Goal: Information Seeking & Learning: Compare options

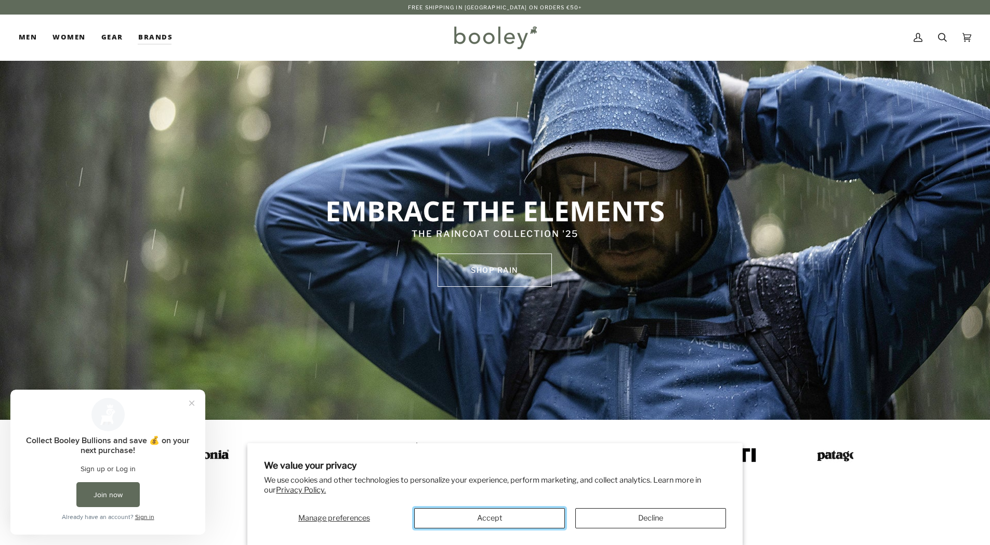
click at [521, 522] on button "Accept" at bounding box center [489, 518] width 151 height 20
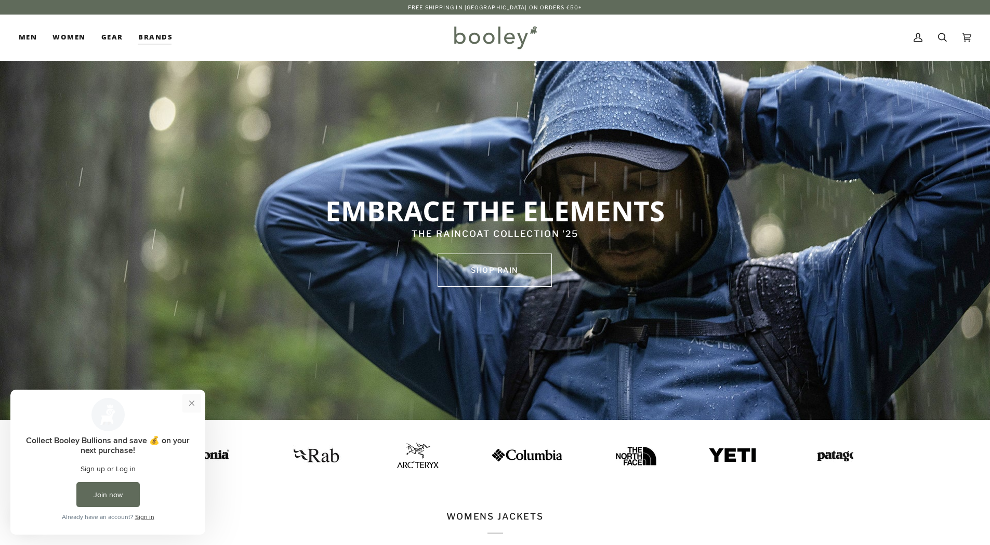
drag, startPoint x: 190, startPoint y: 401, endPoint x: 208, endPoint y: 784, distance: 383.8
click at [190, 401] on button "Close prompt" at bounding box center [191, 403] width 19 height 19
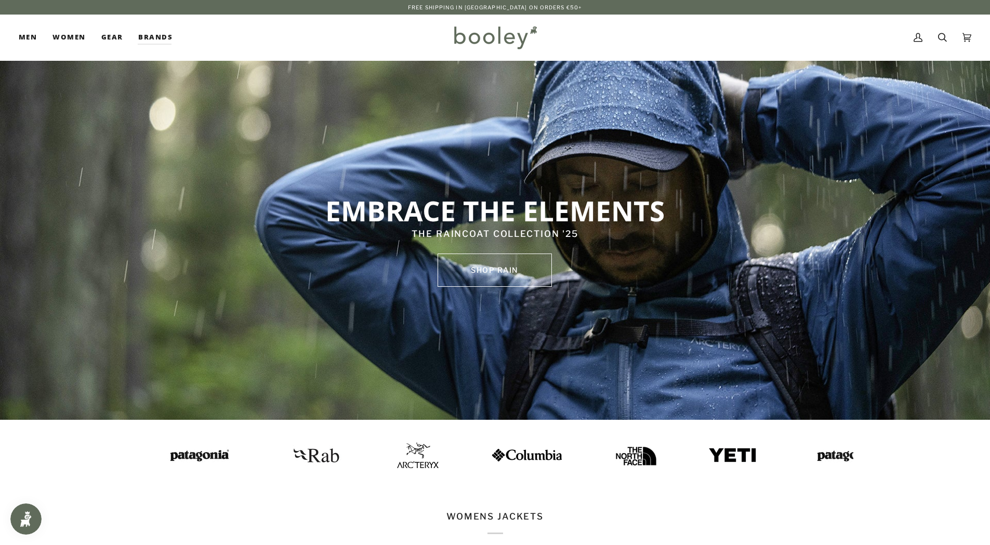
click at [495, 37] on img at bounding box center [494, 37] width 91 height 30
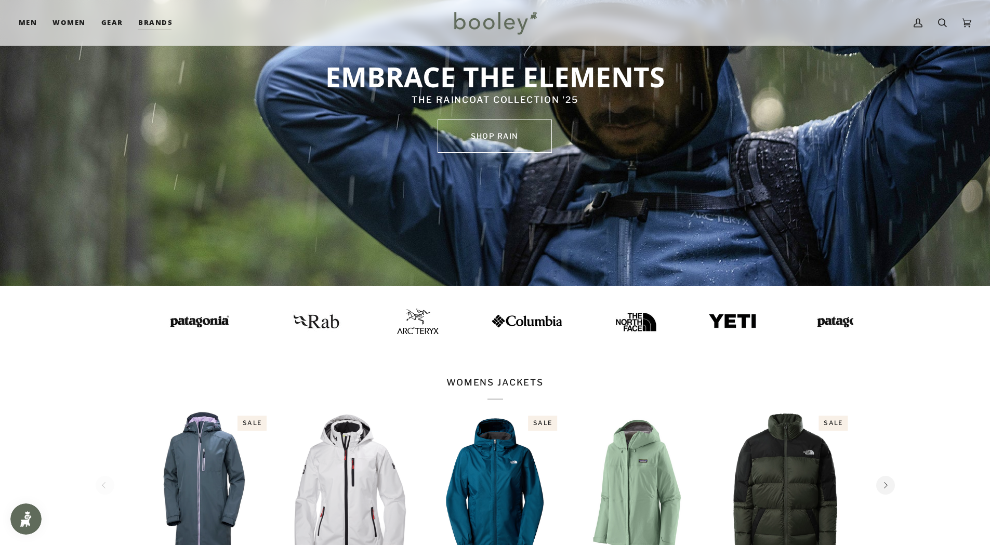
scroll to position [156, 0]
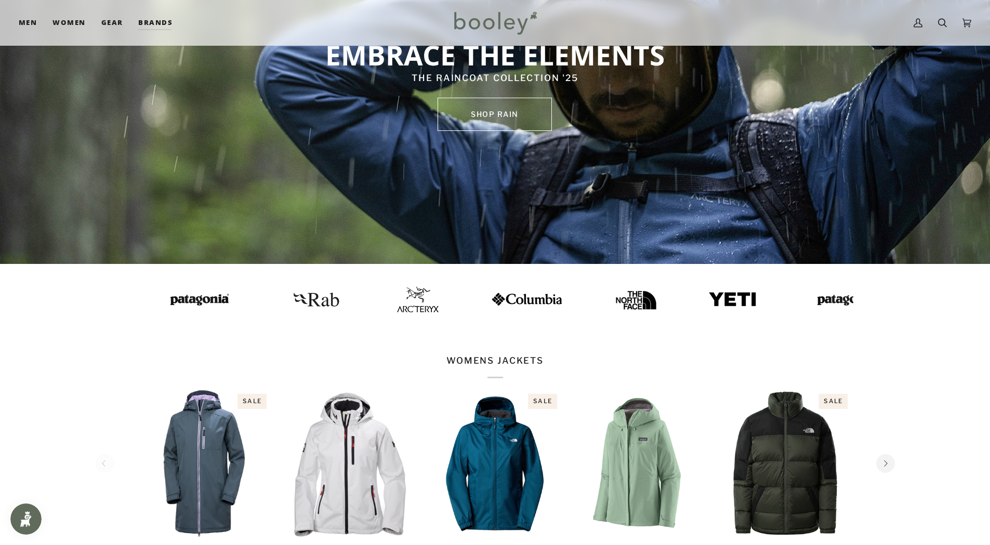
click at [396, 299] on img at bounding box center [417, 299] width 42 height 25
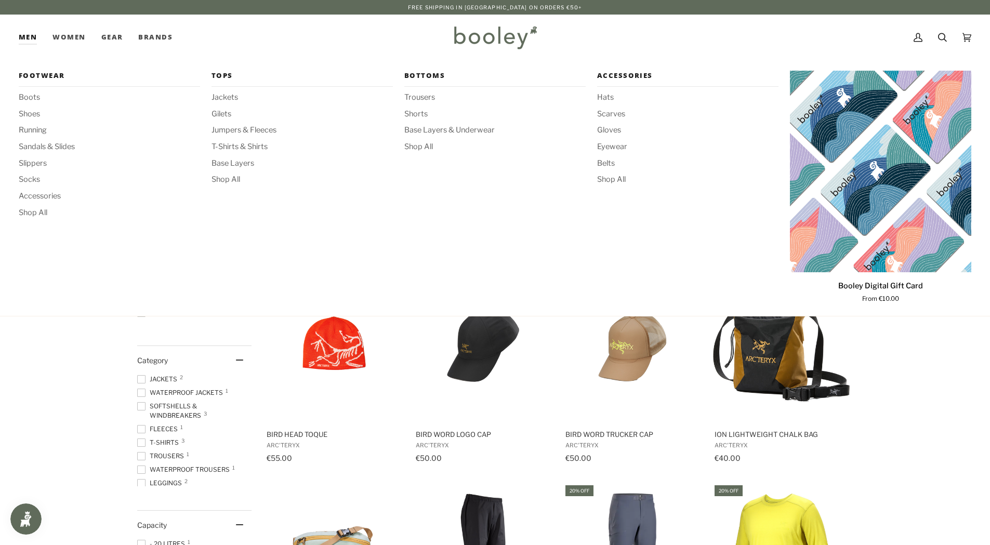
click at [26, 41] on link "Men" at bounding box center [32, 38] width 26 height 46
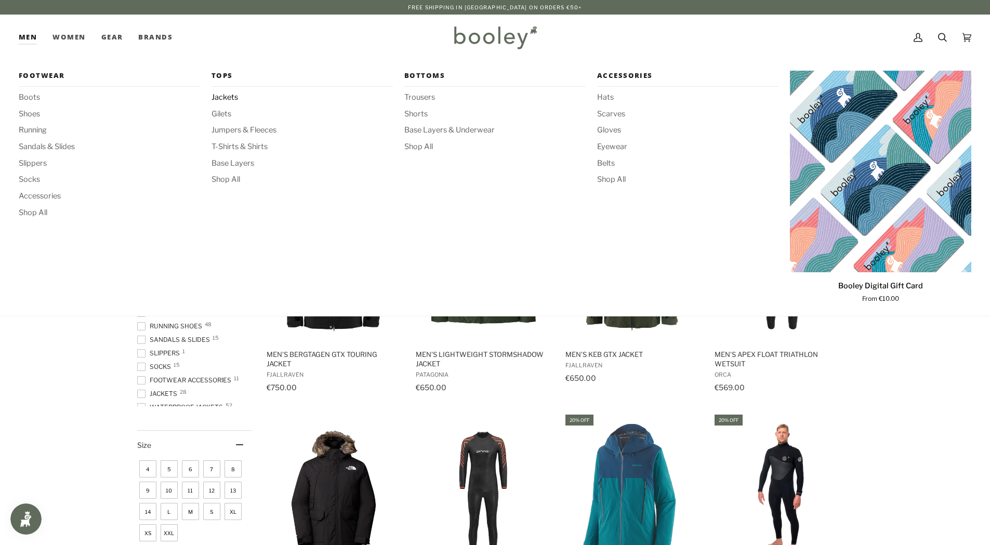
click at [228, 97] on span "Jackets" at bounding box center [301, 97] width 181 height 11
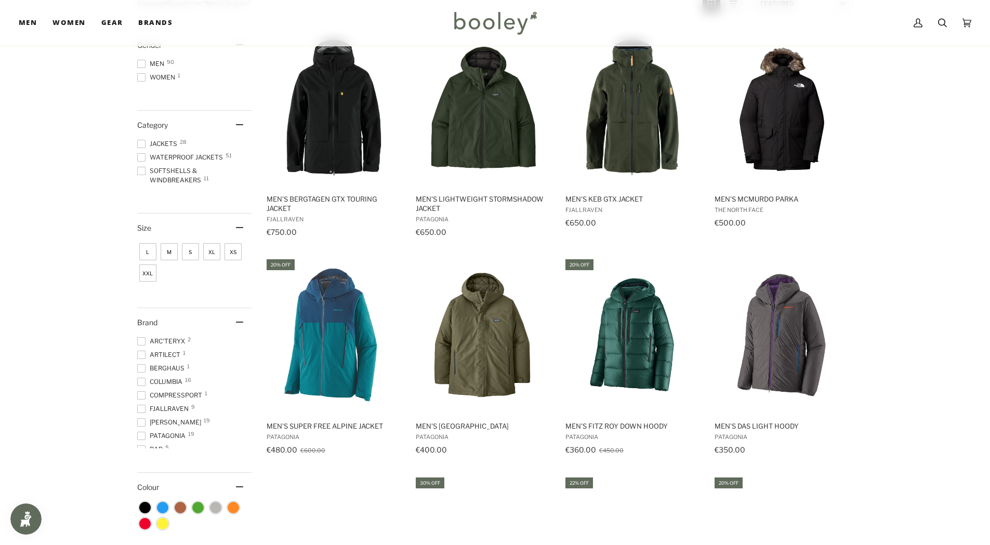
scroll to position [156, 0]
click at [156, 341] on span "Arc'teryx 2" at bounding box center [162, 340] width 51 height 9
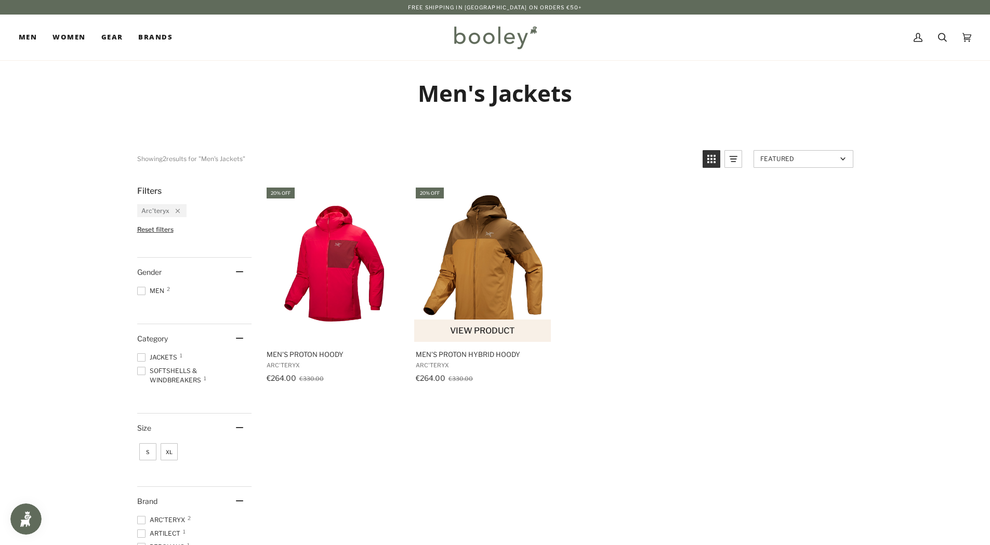
click at [485, 272] on img "Men's Proton Hybrid Hoody" at bounding box center [483, 264] width 138 height 138
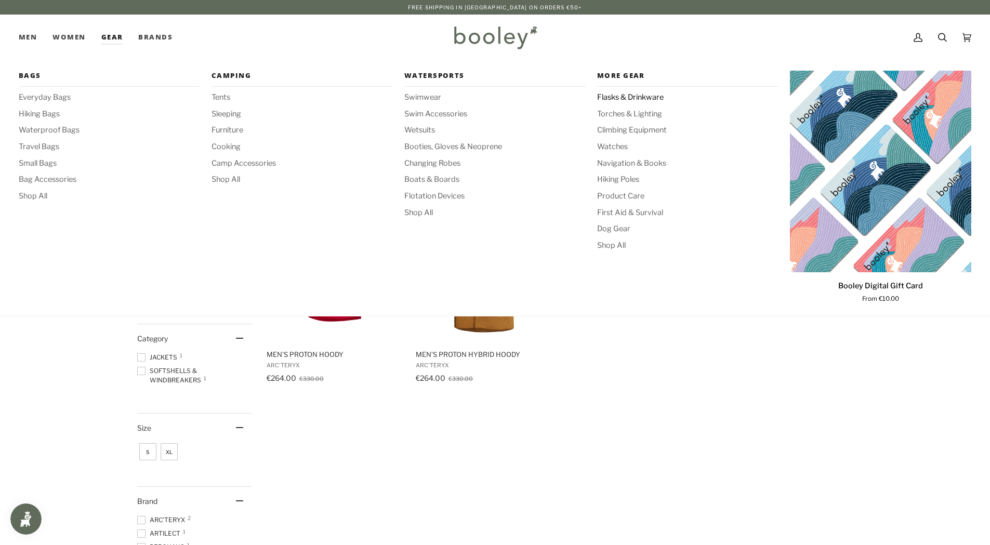
click at [605, 95] on span "Flasks & Drinkware" at bounding box center [687, 97] width 181 height 11
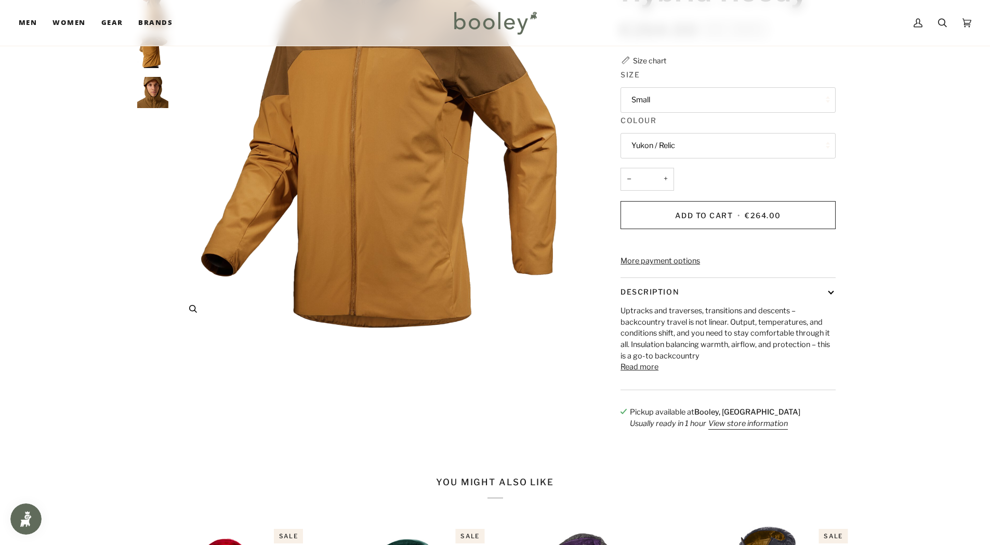
scroll to position [156, 0]
click at [633, 372] on button "Read more" at bounding box center [639, 366] width 38 height 11
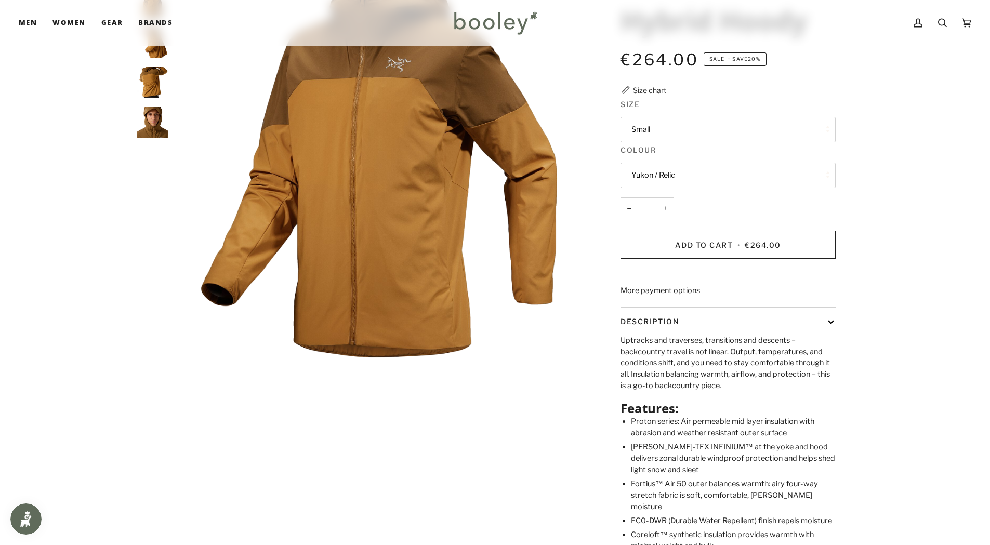
scroll to position [104, 0]
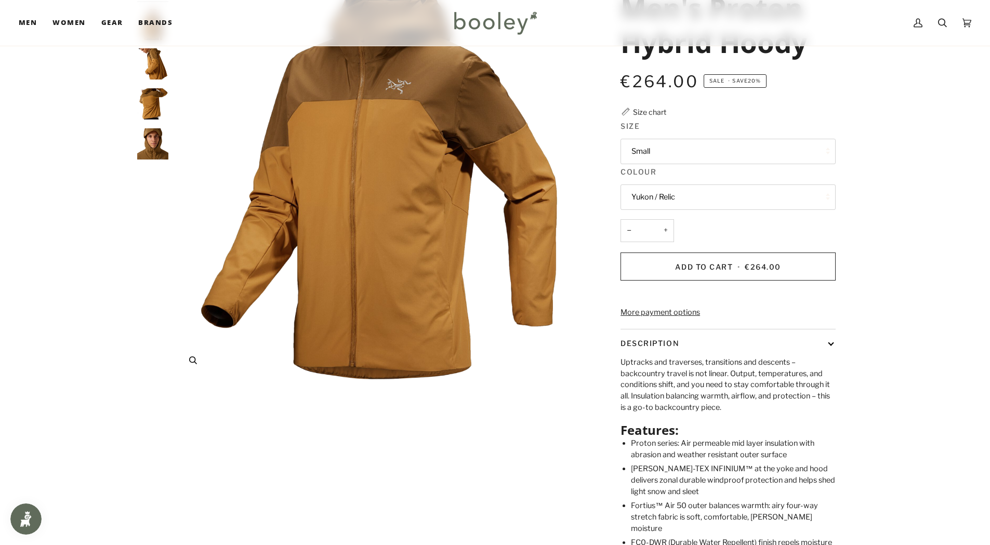
click at [372, 263] on img "Arc'teryx Men's Proton Hybrid Hoody Yukon / Relic - Booley Galway" at bounding box center [379, 174] width 411 height 411
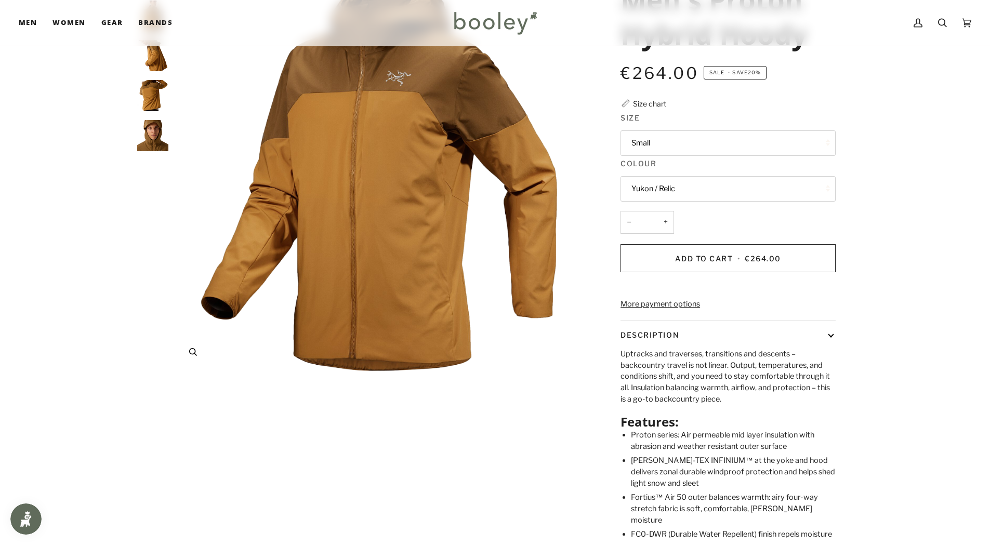
click at [372, 263] on img "Arc'teryx Men's Proton Hybrid Hoody Yukon / Relic - Booley Galway" at bounding box center [379, 166] width 411 height 411
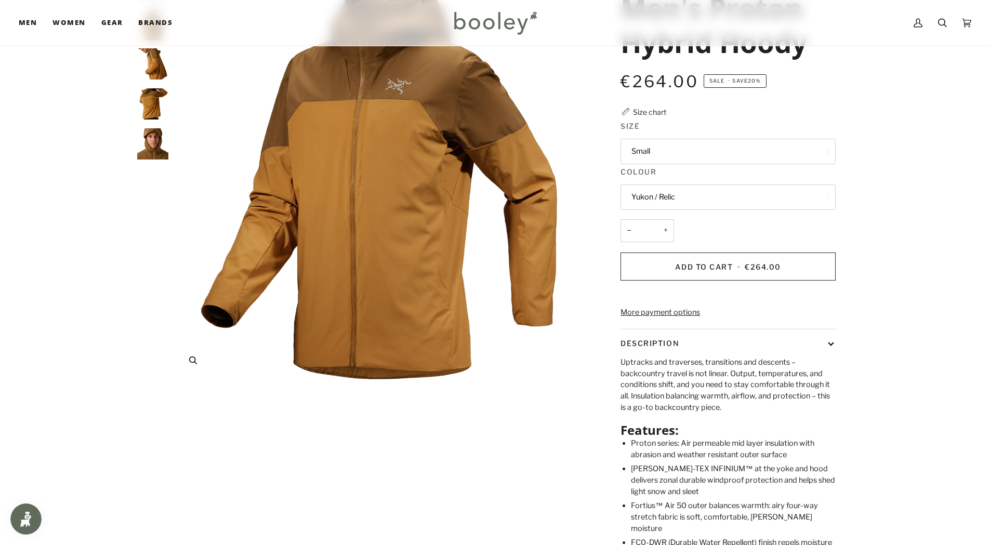
click at [193, 362] on icon "Arc'teryx Men's Proton Hybrid Hoody Yukon / Relic - Booley Galway" at bounding box center [193, 360] width 8 height 8
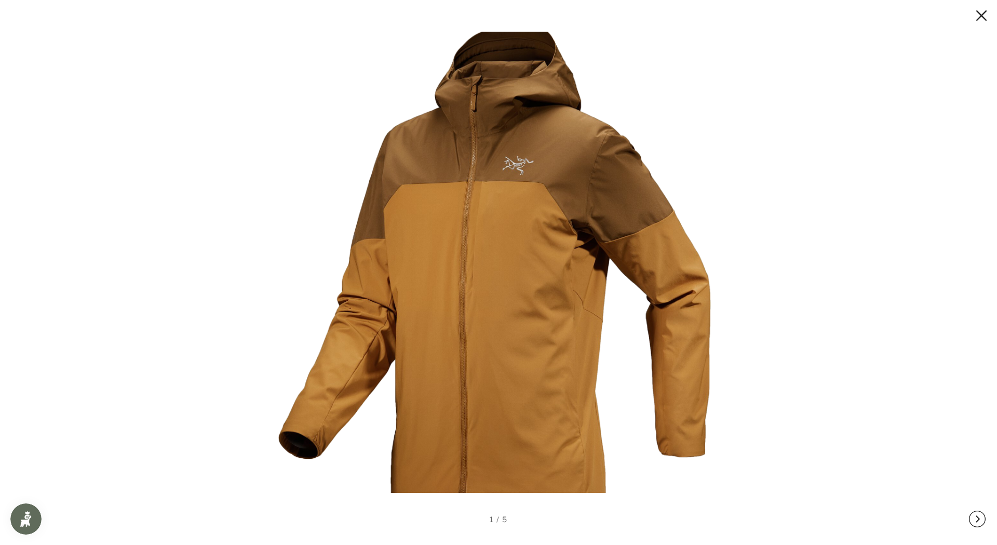
click at [507, 517] on div "1 / 5" at bounding box center [499, 519] width 18 height 11
click at [980, 517] on button at bounding box center [977, 519] width 17 height 52
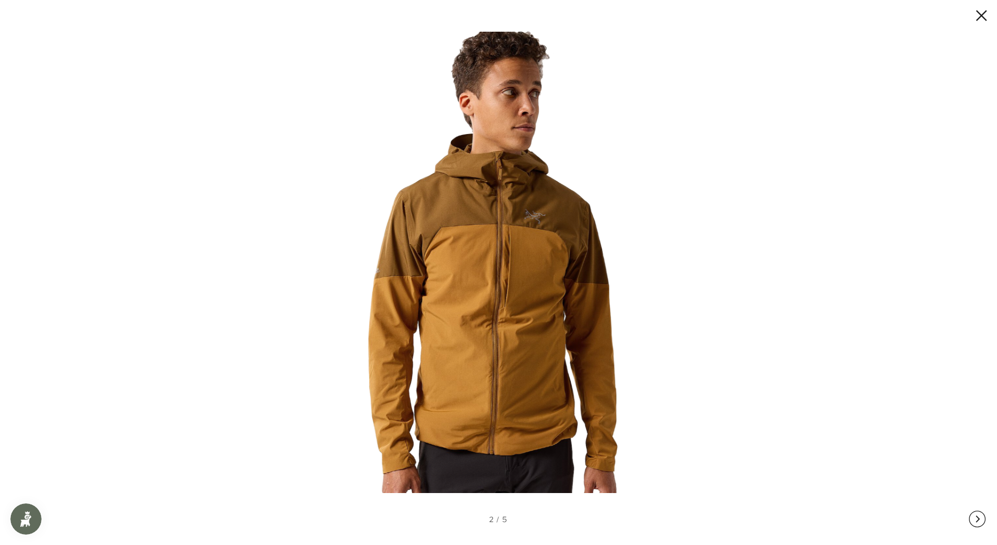
click at [980, 516] on button at bounding box center [977, 519] width 17 height 52
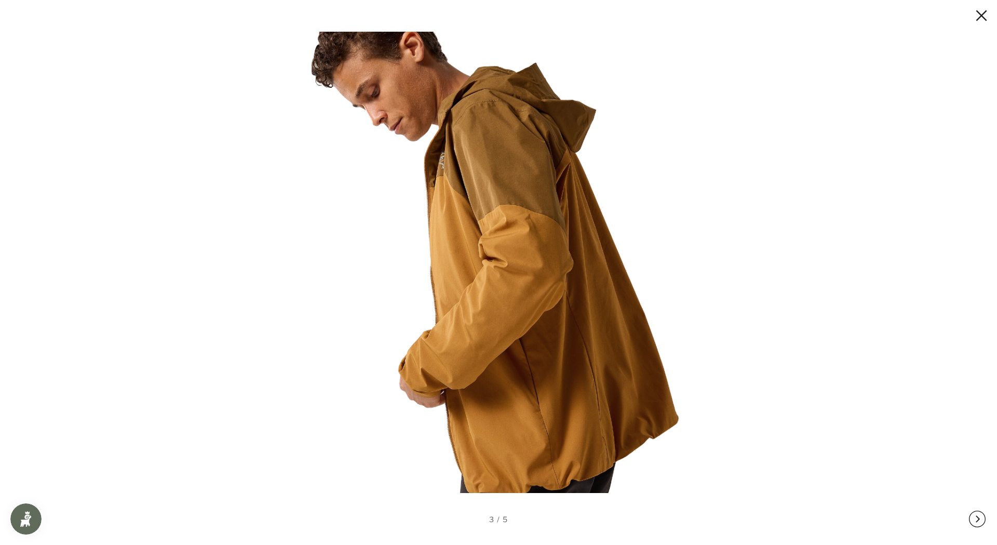
click at [980, 516] on button at bounding box center [977, 519] width 17 height 52
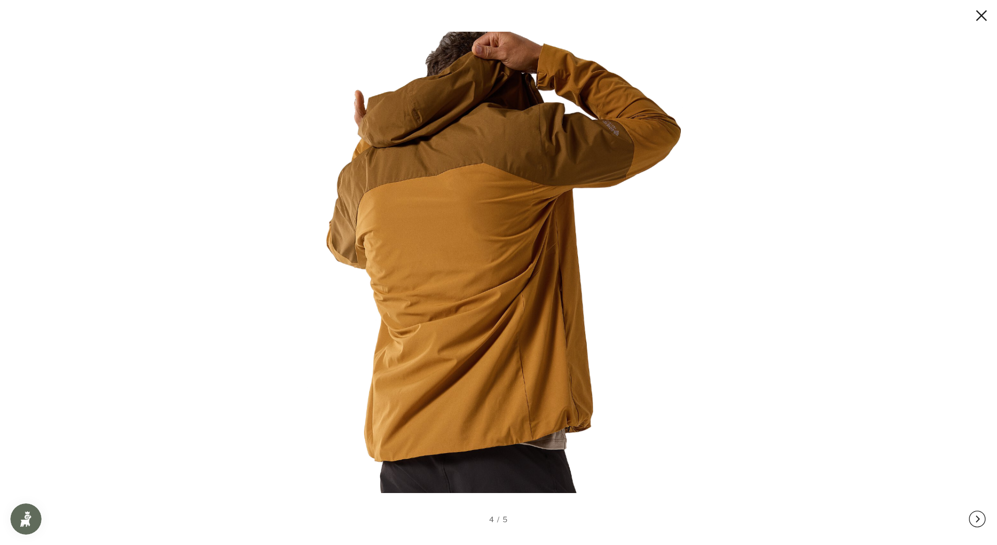
click at [980, 516] on button at bounding box center [977, 519] width 17 height 52
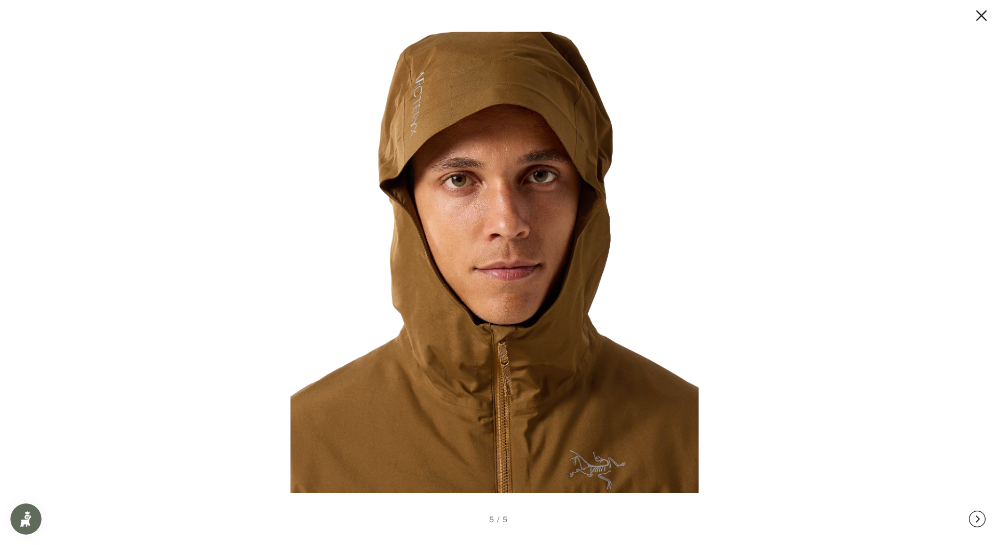
click at [980, 515] on button at bounding box center [977, 519] width 17 height 52
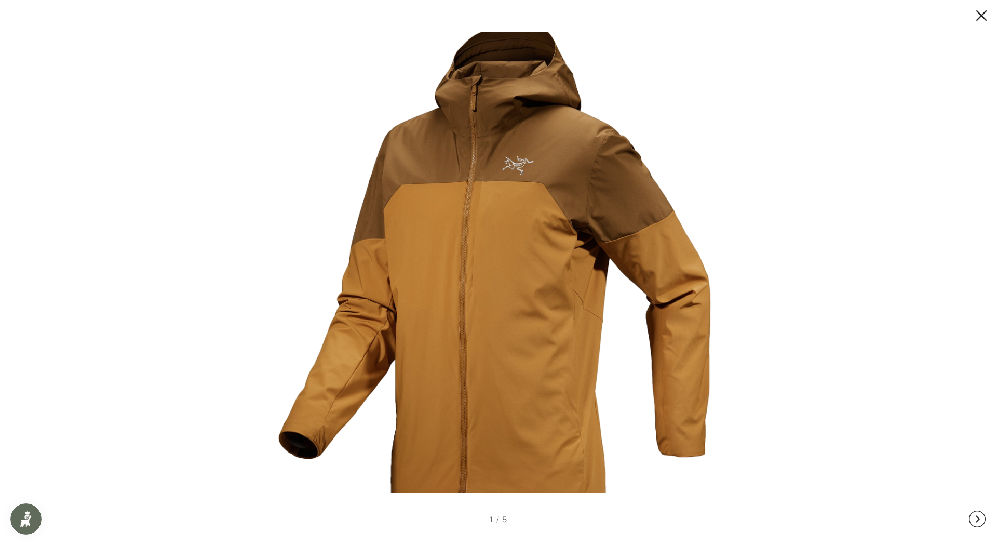
click at [980, 515] on button at bounding box center [977, 519] width 17 height 52
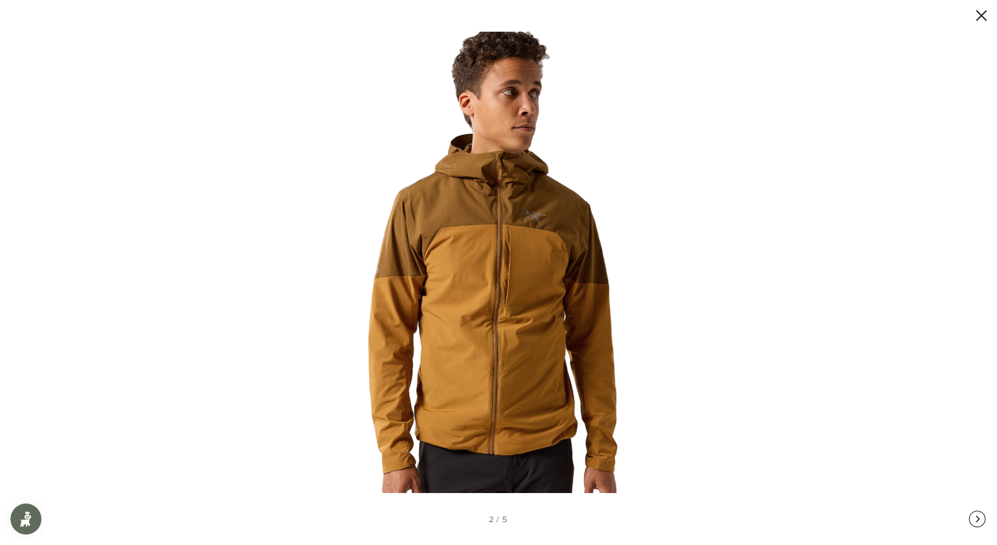
click at [980, 515] on button at bounding box center [977, 519] width 17 height 52
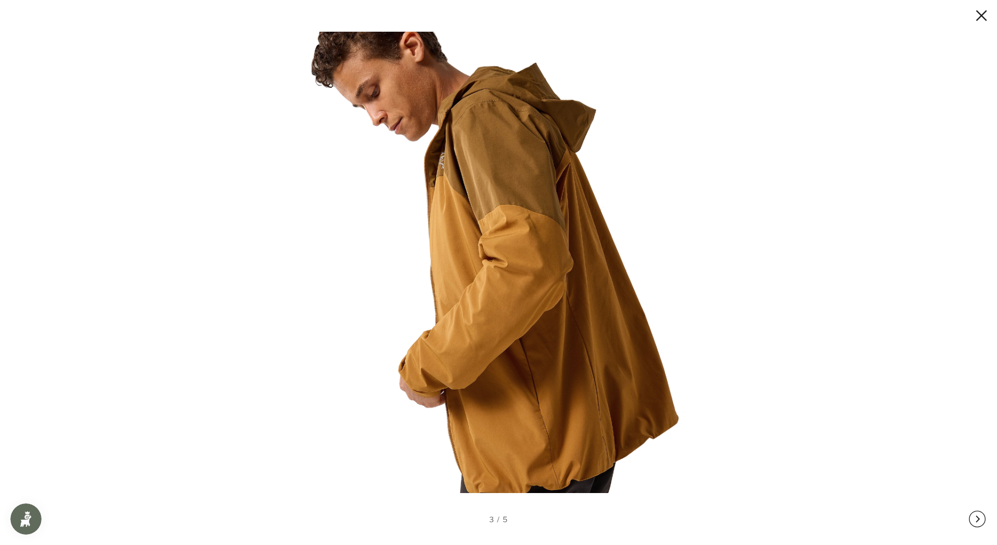
click at [980, 516] on button at bounding box center [977, 519] width 17 height 52
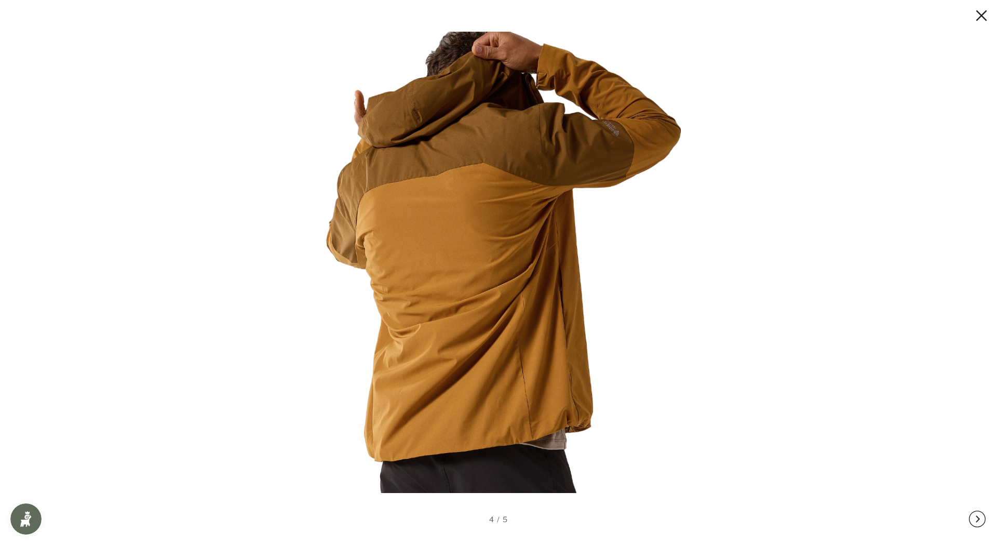
click at [983, 14] on button at bounding box center [972, 15] width 31 height 17
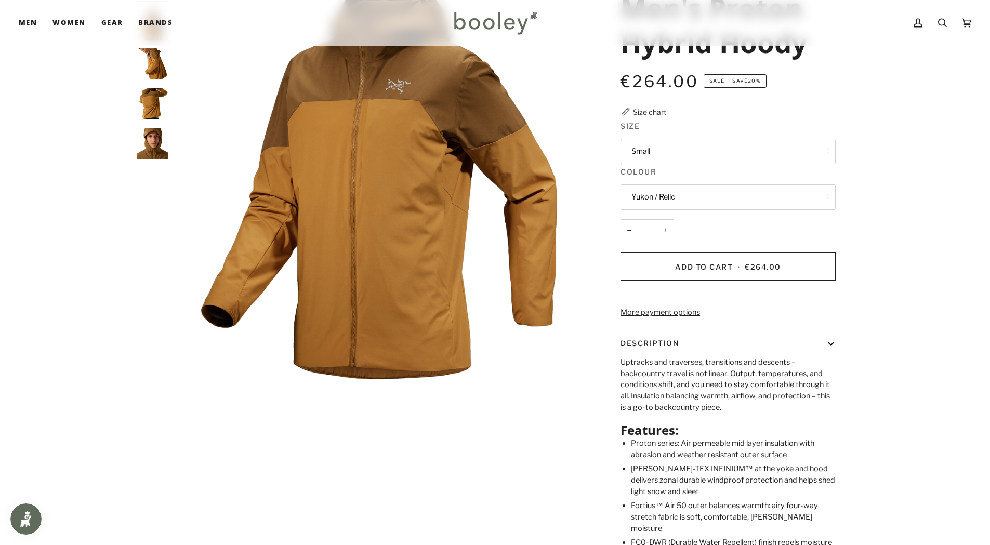
click at [688, 150] on button "Small" at bounding box center [727, 151] width 215 height 25
click at [650, 254] on link "XL" at bounding box center [728, 254] width 214 height 26
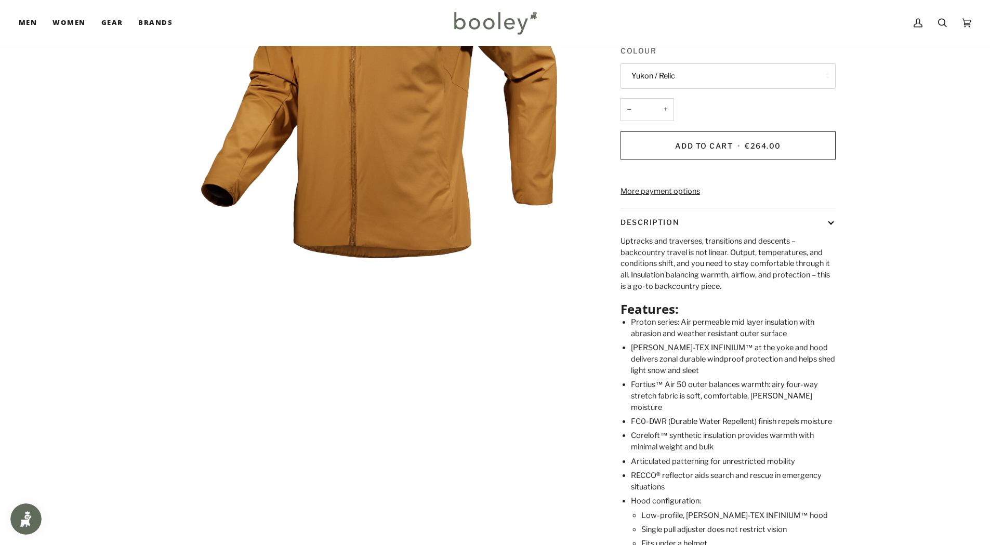
scroll to position [104, 0]
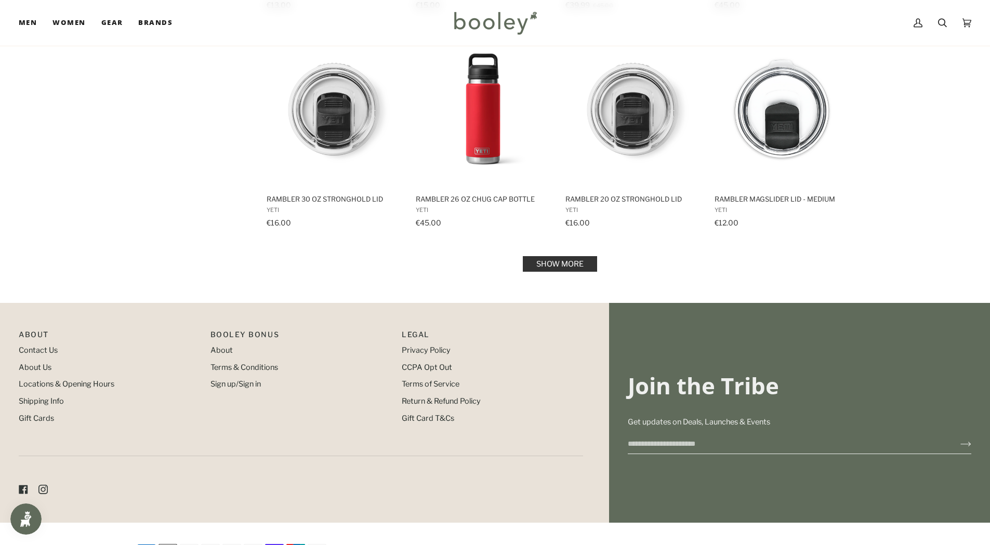
scroll to position [934, 0]
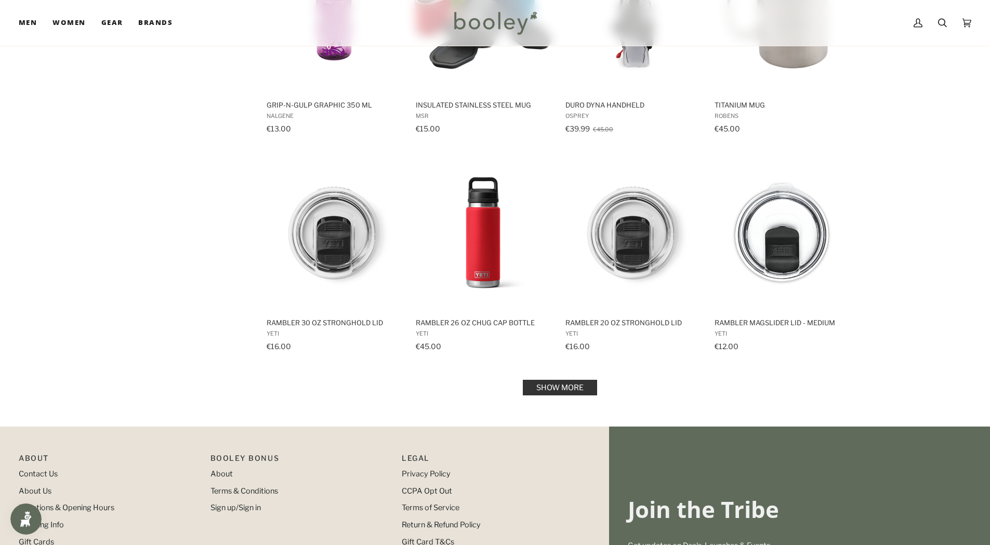
click at [541, 389] on link "Show more" at bounding box center [560, 388] width 74 height 16
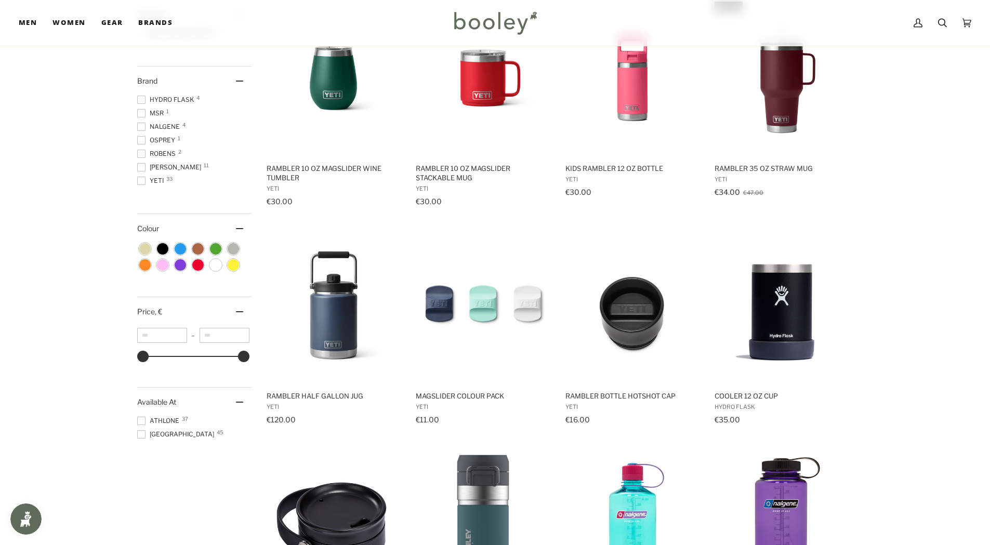
scroll to position [154, 0]
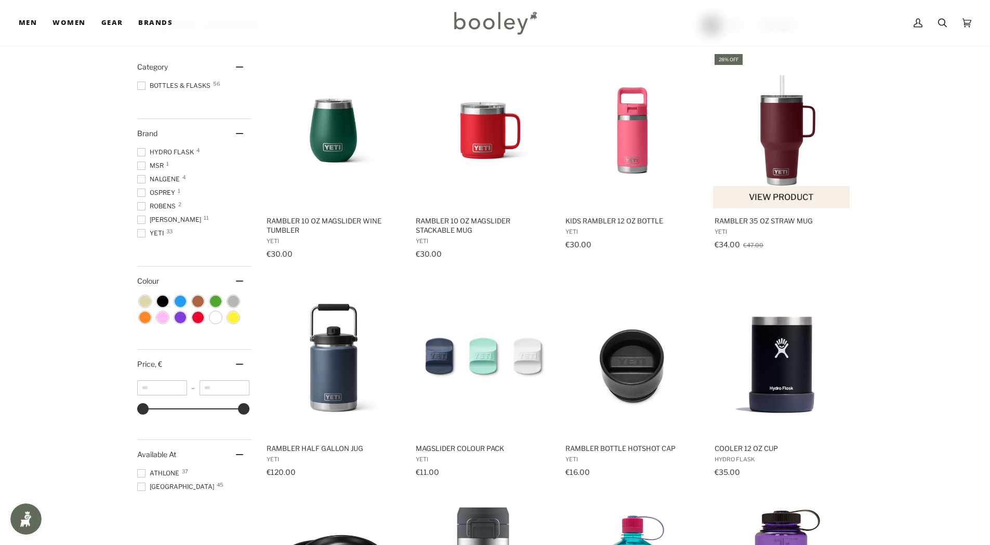
click at [784, 190] on button "View product" at bounding box center [781, 197] width 137 height 22
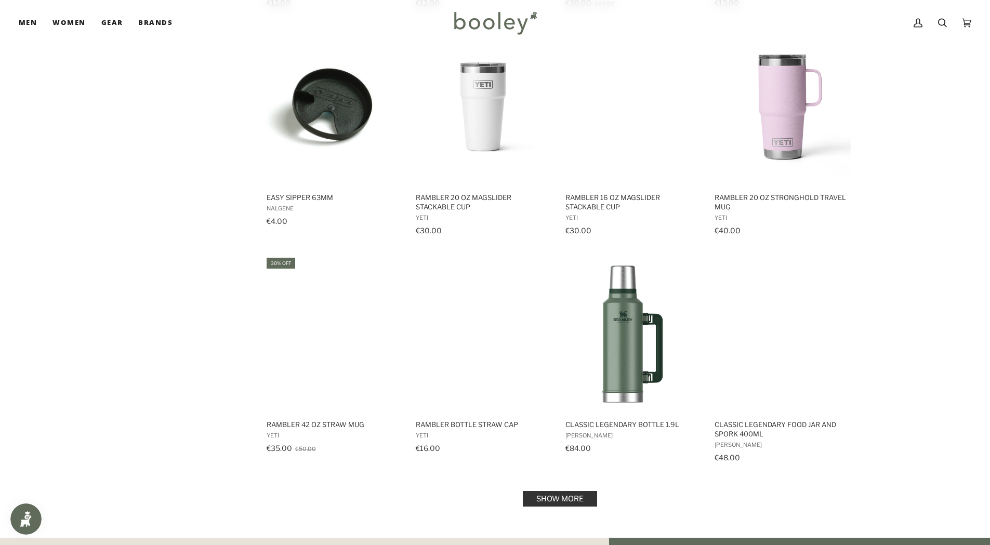
scroll to position [1972, 0]
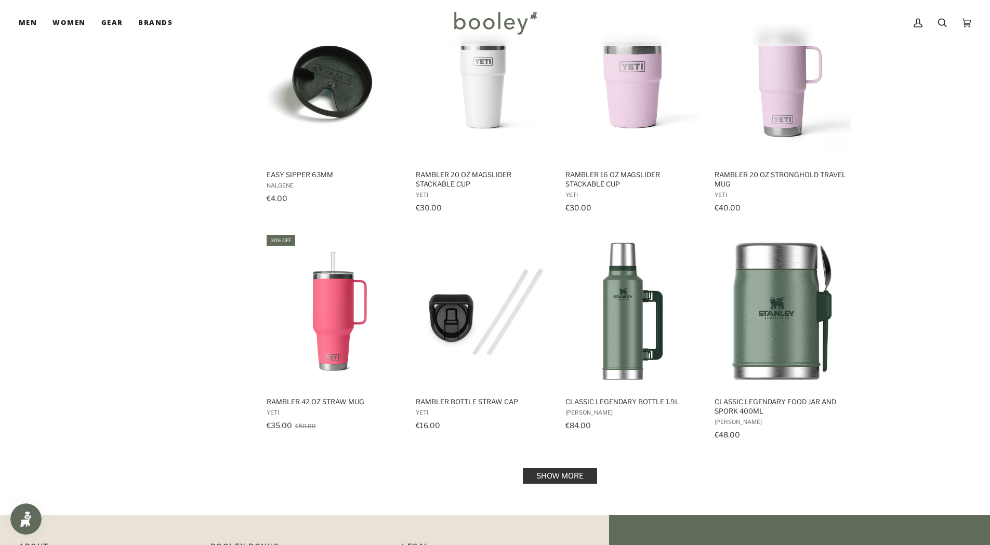
click at [555, 476] on link "Show more" at bounding box center [560, 476] width 74 height 16
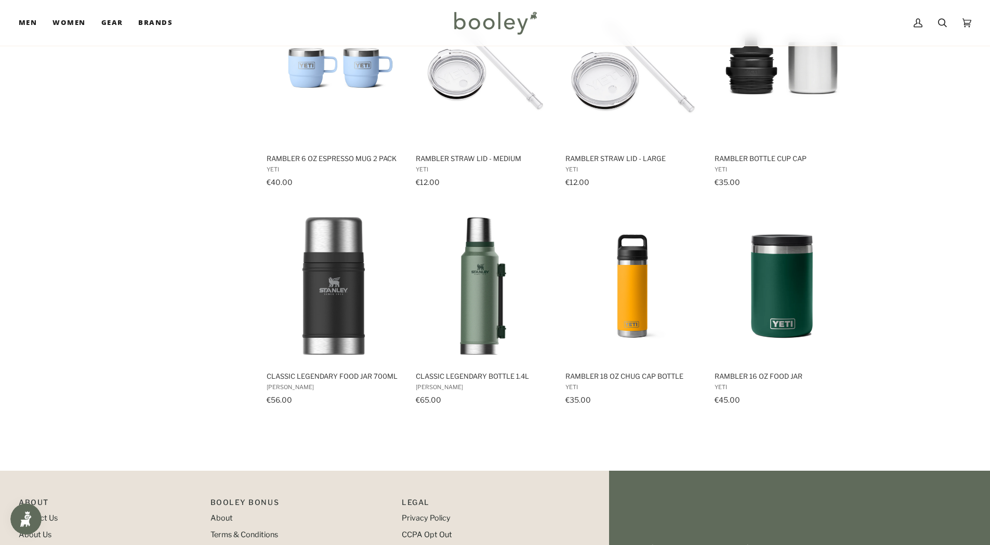
scroll to position [2881, 0]
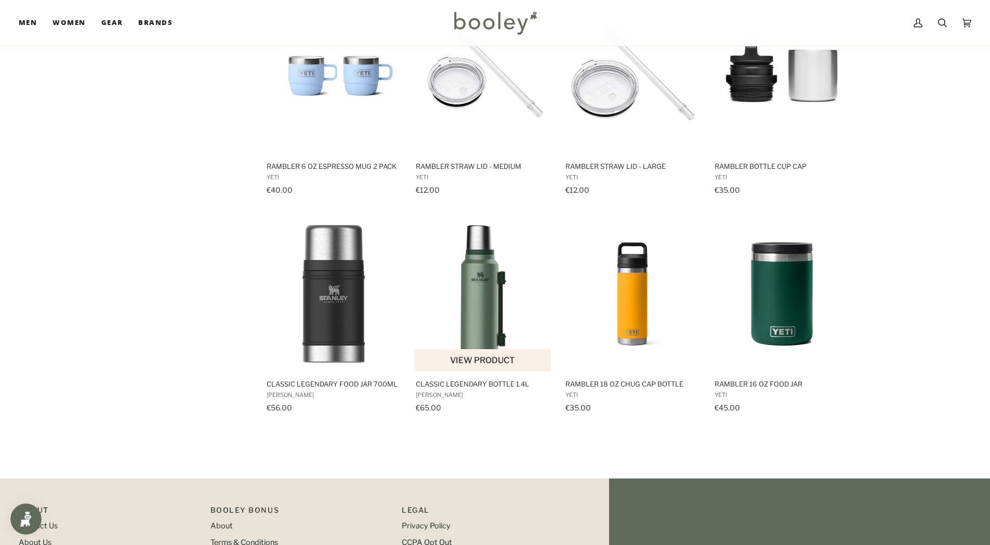
click at [439, 382] on span "Classic Legendary Bottle 1.4L" at bounding box center [483, 383] width 135 height 9
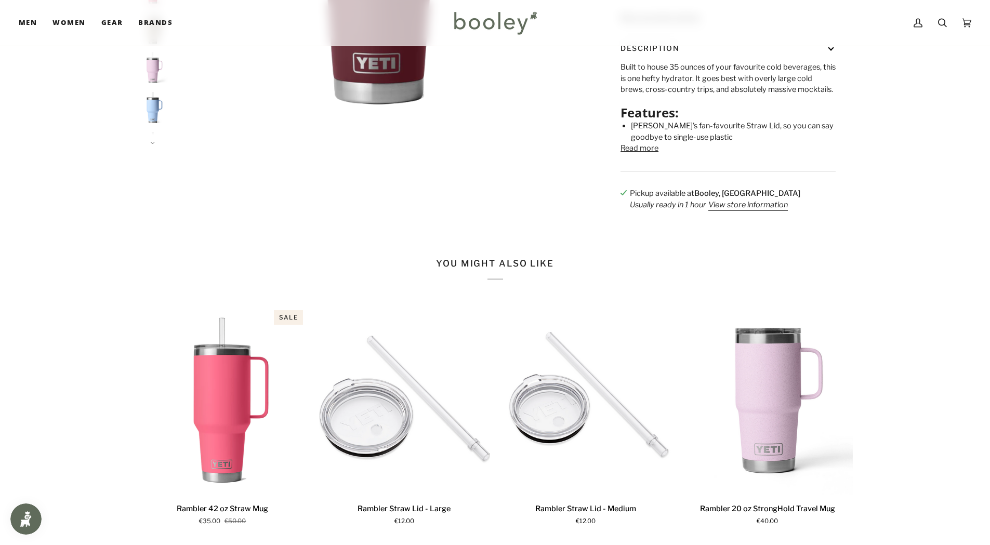
scroll to position [416, 0]
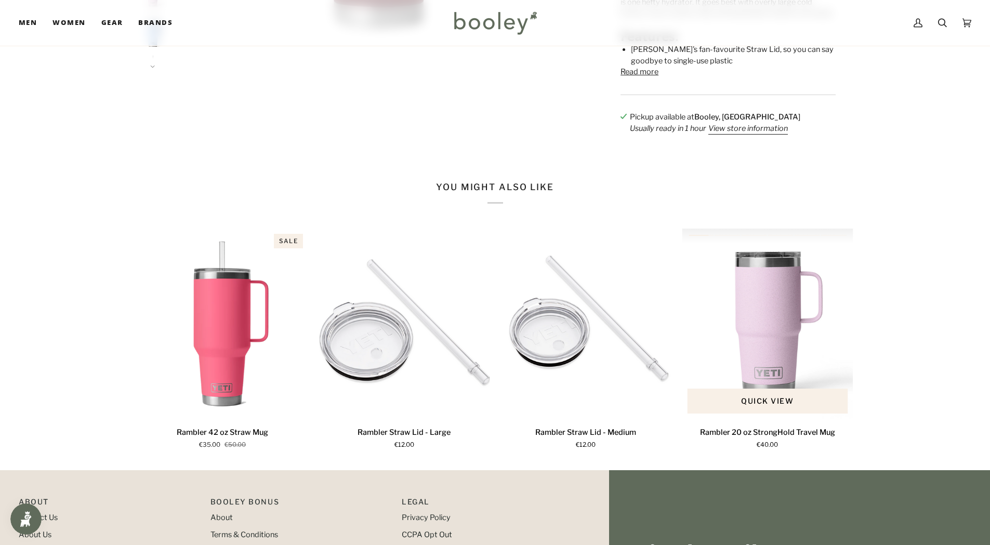
click at [760, 328] on img "Rambler 20 oz StrongHold Travel Mug" at bounding box center [767, 324] width 171 height 190
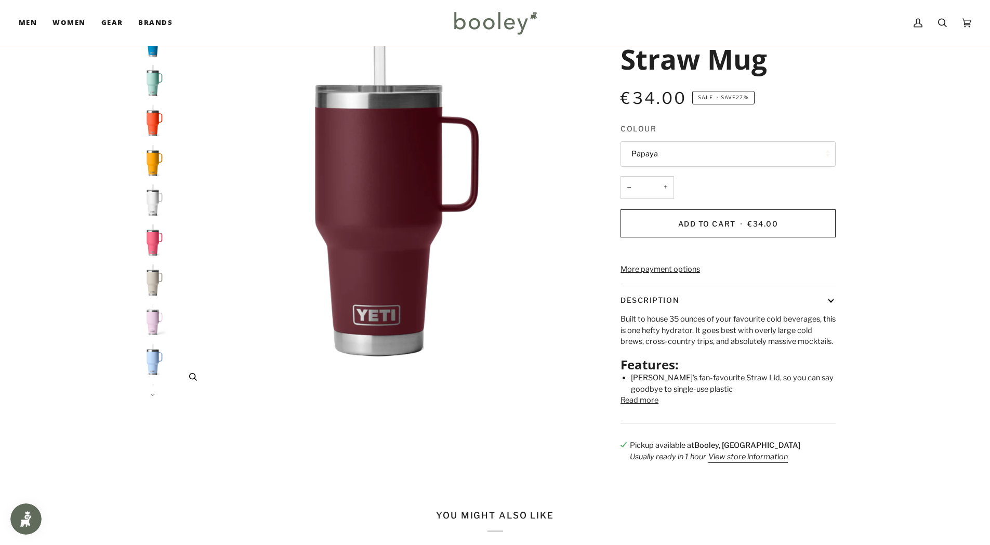
scroll to position [0, 0]
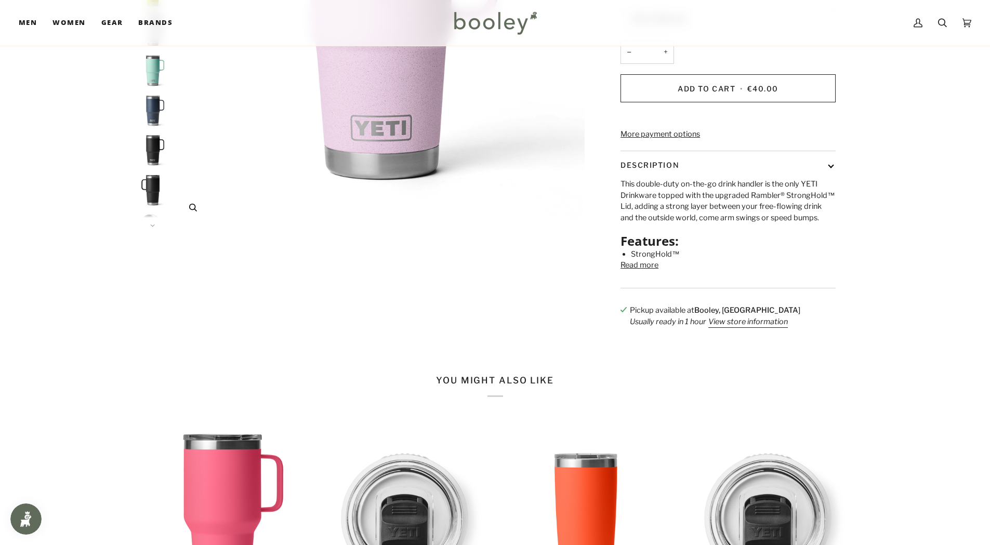
scroll to position [251, 0]
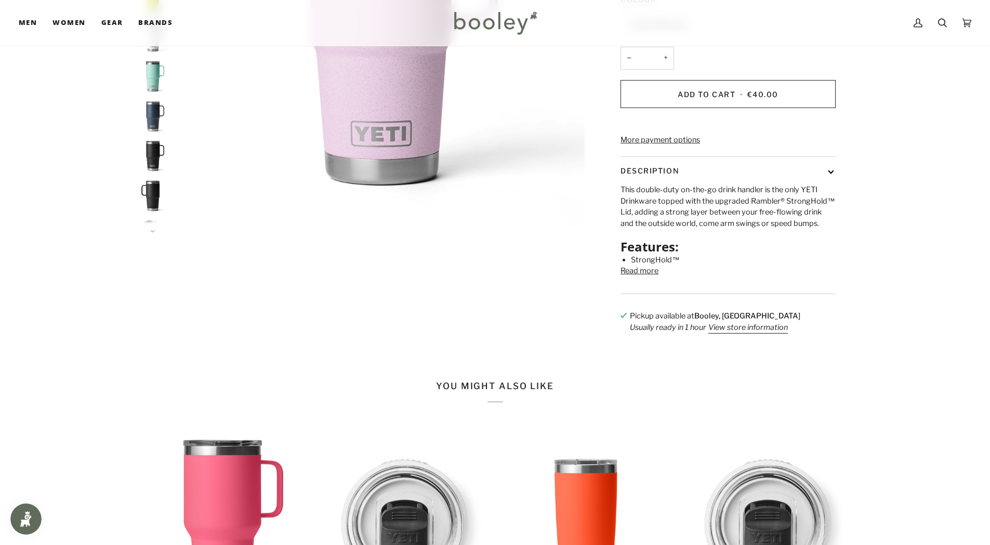
click at [636, 277] on button "Read more" at bounding box center [639, 270] width 38 height 11
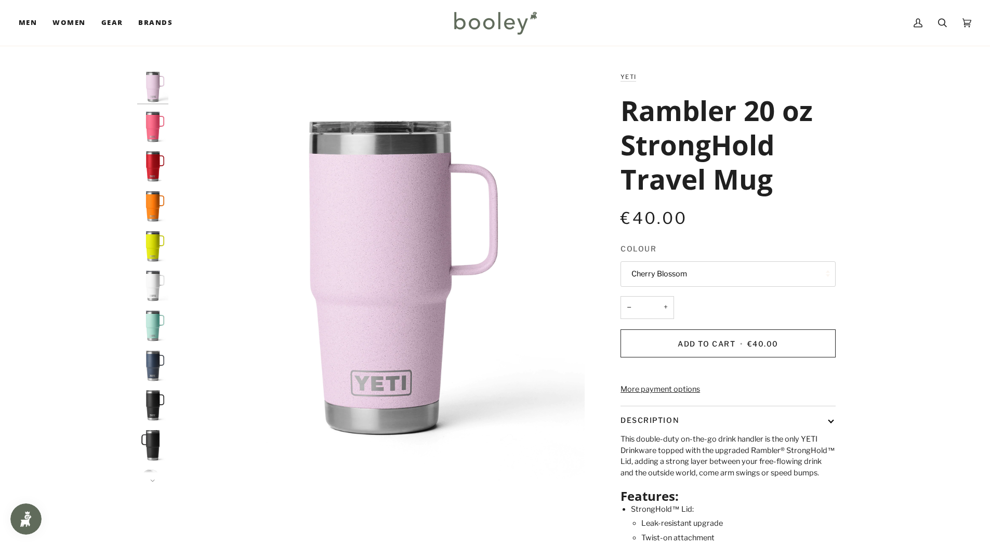
scroll to position [0, 0]
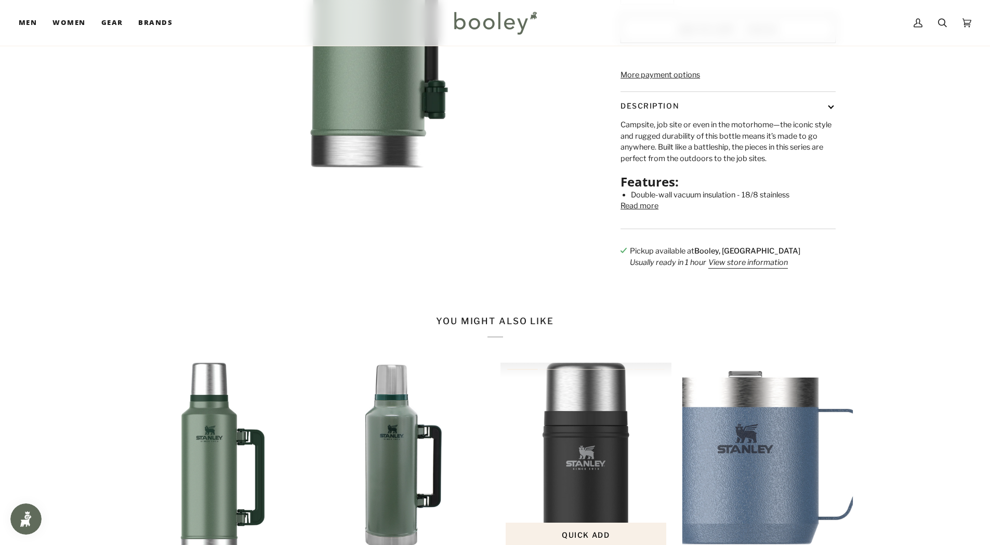
scroll to position [312, 0]
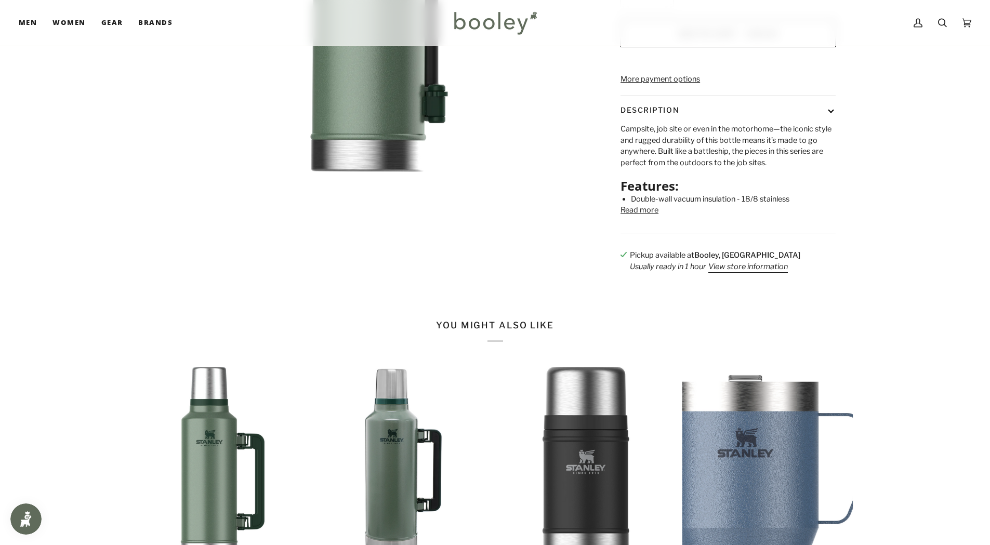
click at [628, 216] on button "Read more" at bounding box center [639, 210] width 38 height 11
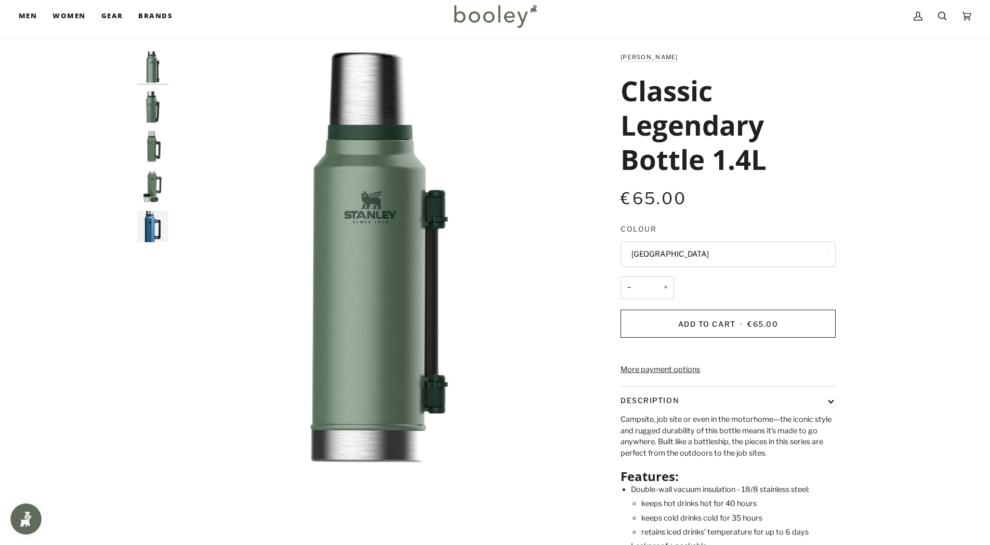
scroll to position [0, 0]
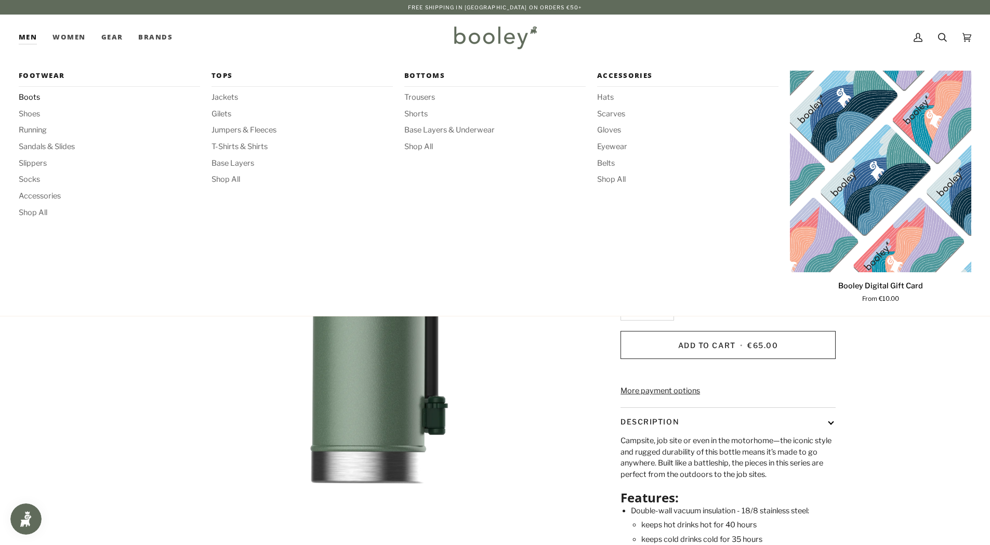
click at [28, 96] on span "Boots" at bounding box center [109, 97] width 181 height 11
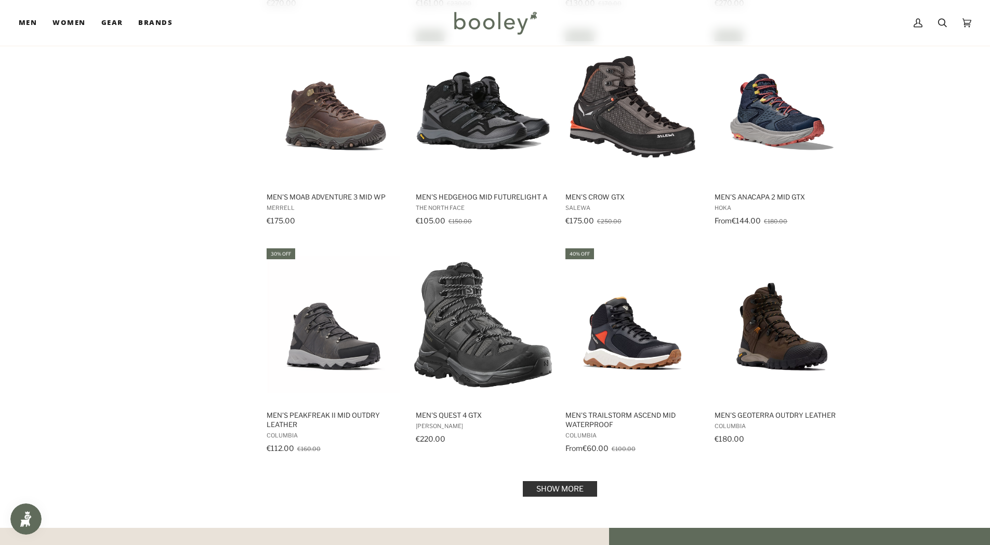
scroll to position [883, 0]
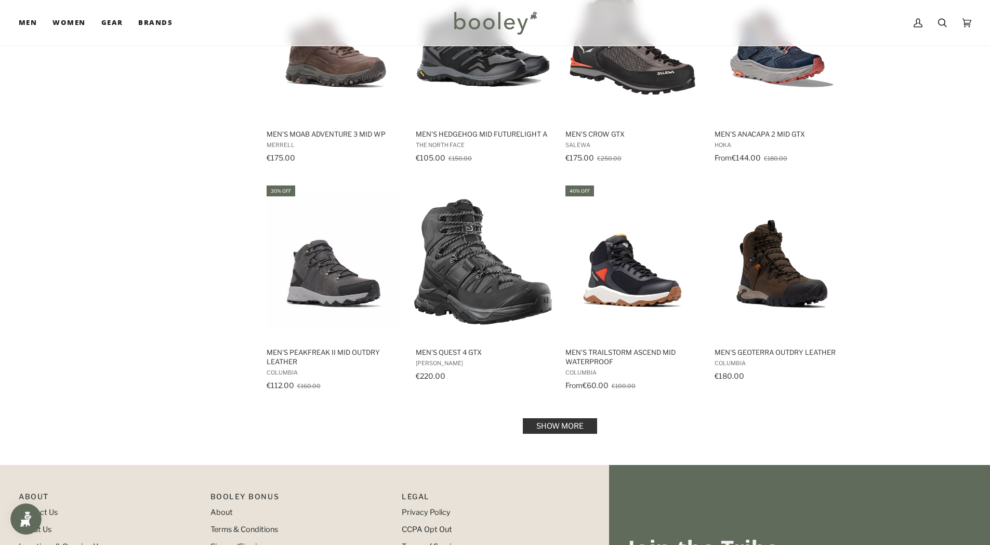
click at [559, 425] on link "Show more" at bounding box center [560, 426] width 74 height 16
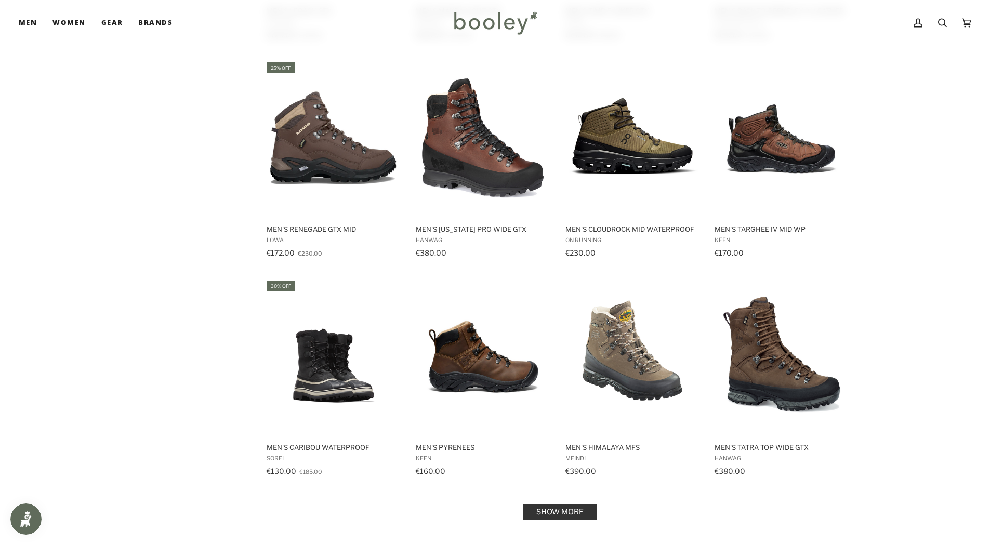
scroll to position [1922, 0]
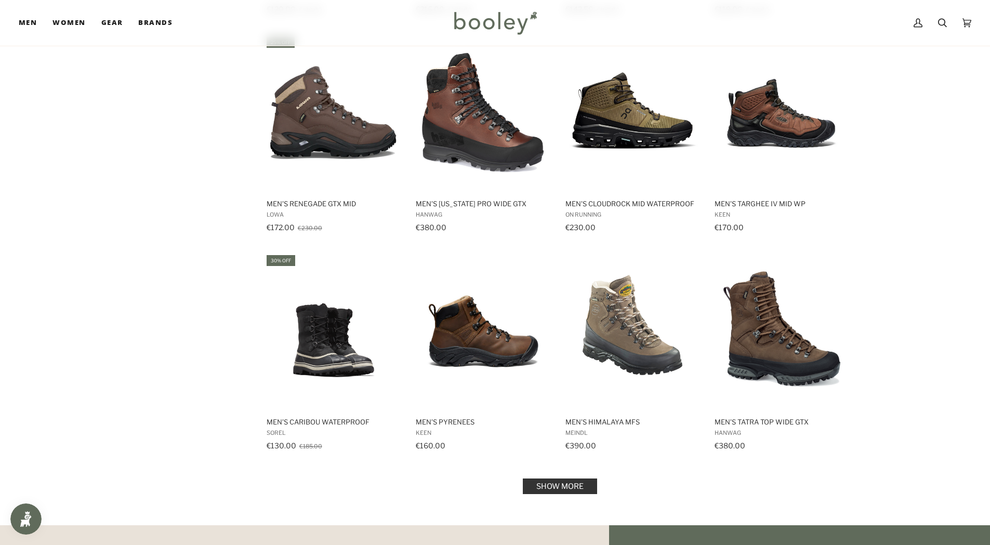
click at [556, 489] on link "Show more" at bounding box center [560, 486] width 74 height 16
